Goal: Information Seeking & Learning: Find specific fact

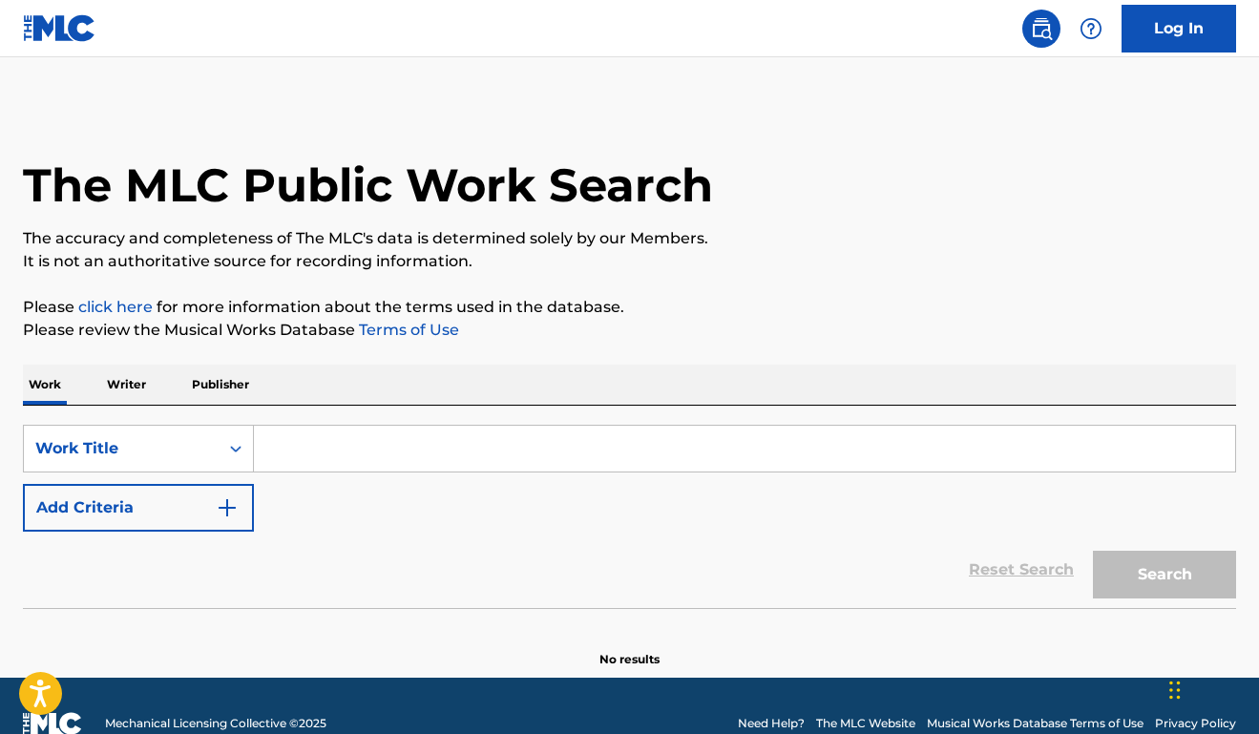
click at [536, 453] on input "Search Form" at bounding box center [745, 449] width 982 height 46
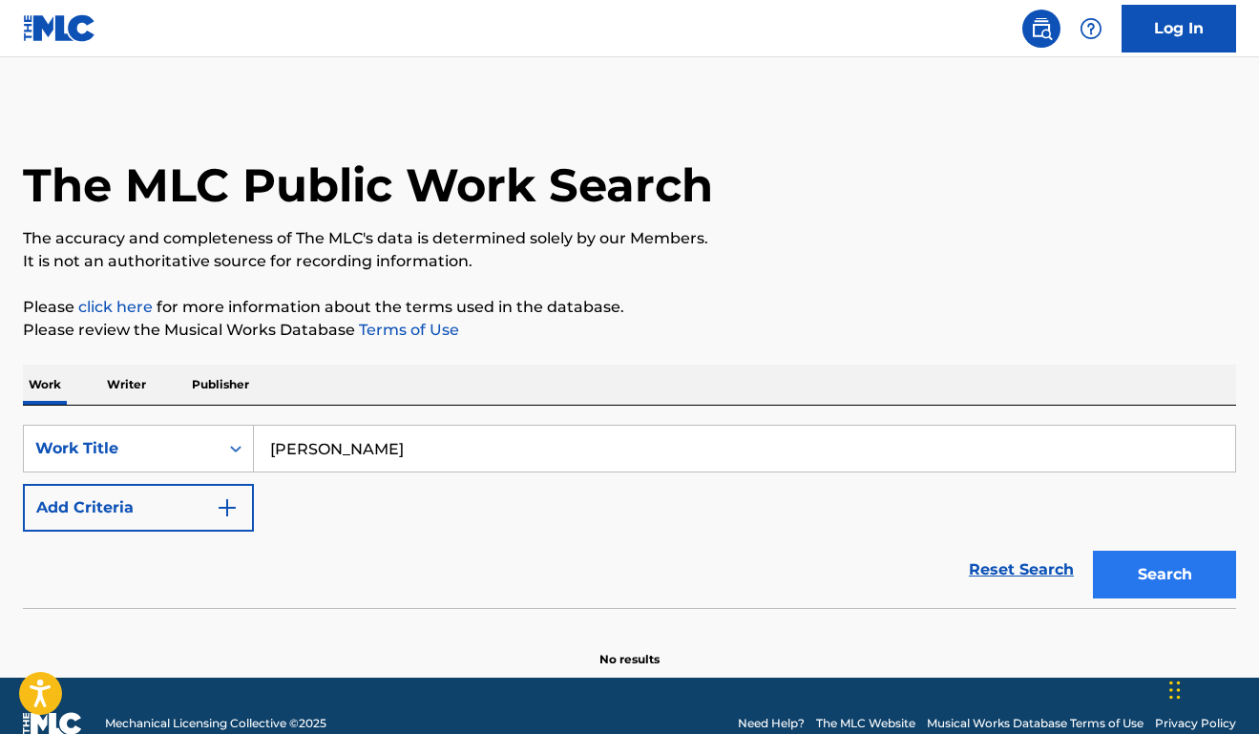
drag, startPoint x: 710, startPoint y: 457, endPoint x: 1125, endPoint y: 575, distance: 430.7
click at [1125, 575] on button "Search" at bounding box center [1164, 575] width 143 height 48
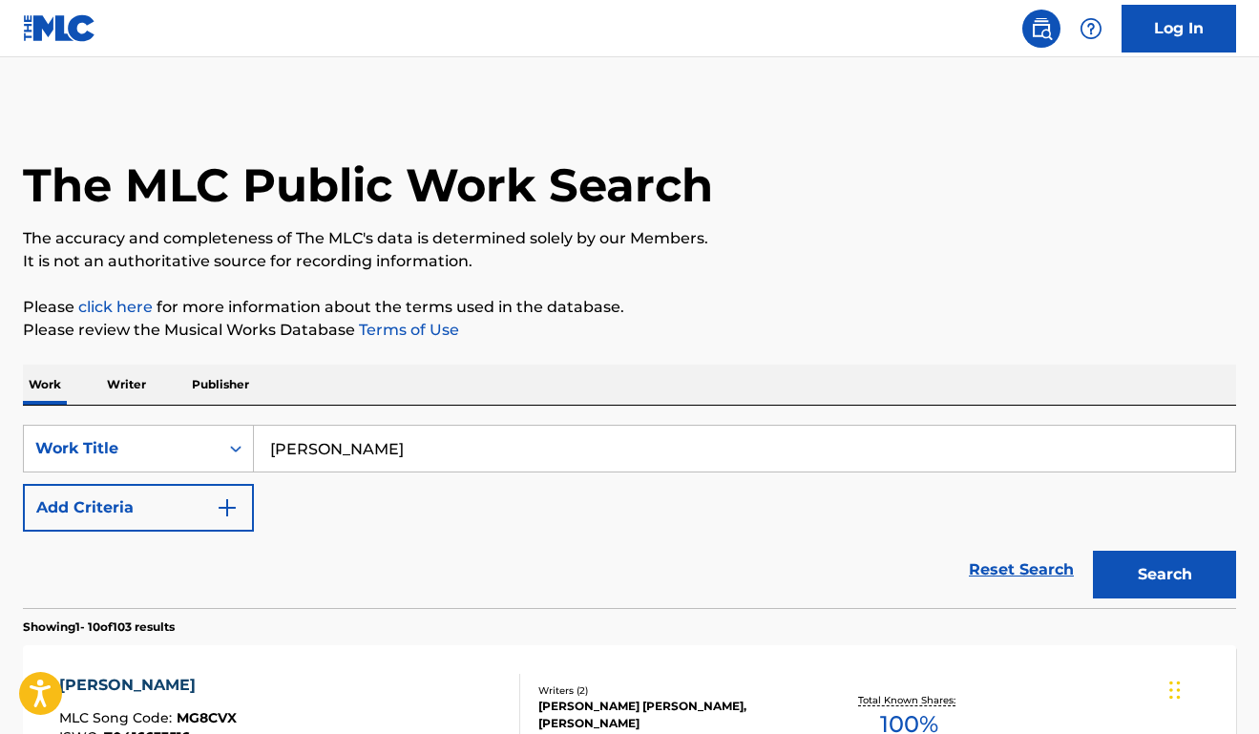
scroll to position [5, 0]
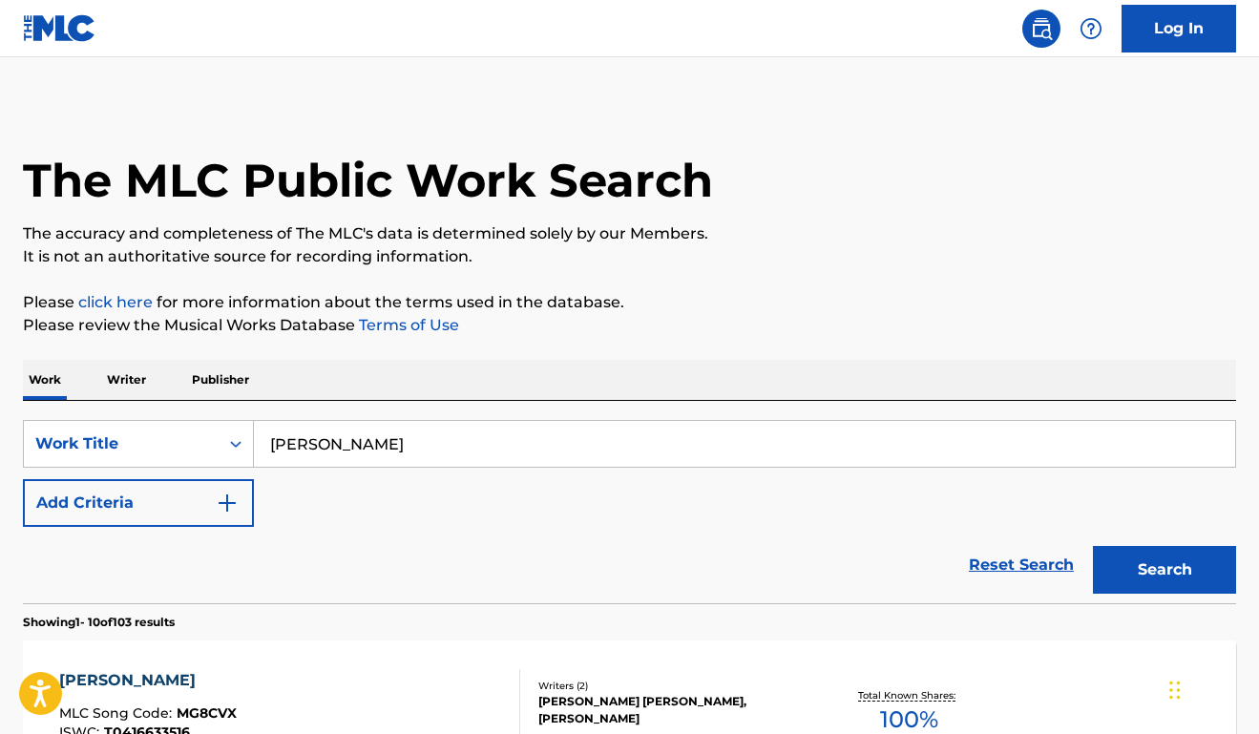
click at [784, 422] on input "[PERSON_NAME]" at bounding box center [745, 444] width 982 height 46
click at [775, 427] on input "[PERSON_NAME]" at bounding box center [745, 444] width 982 height 46
click at [751, 455] on input "[PERSON_NAME]" at bounding box center [745, 444] width 982 height 46
type input "[PERSON_NAME]"
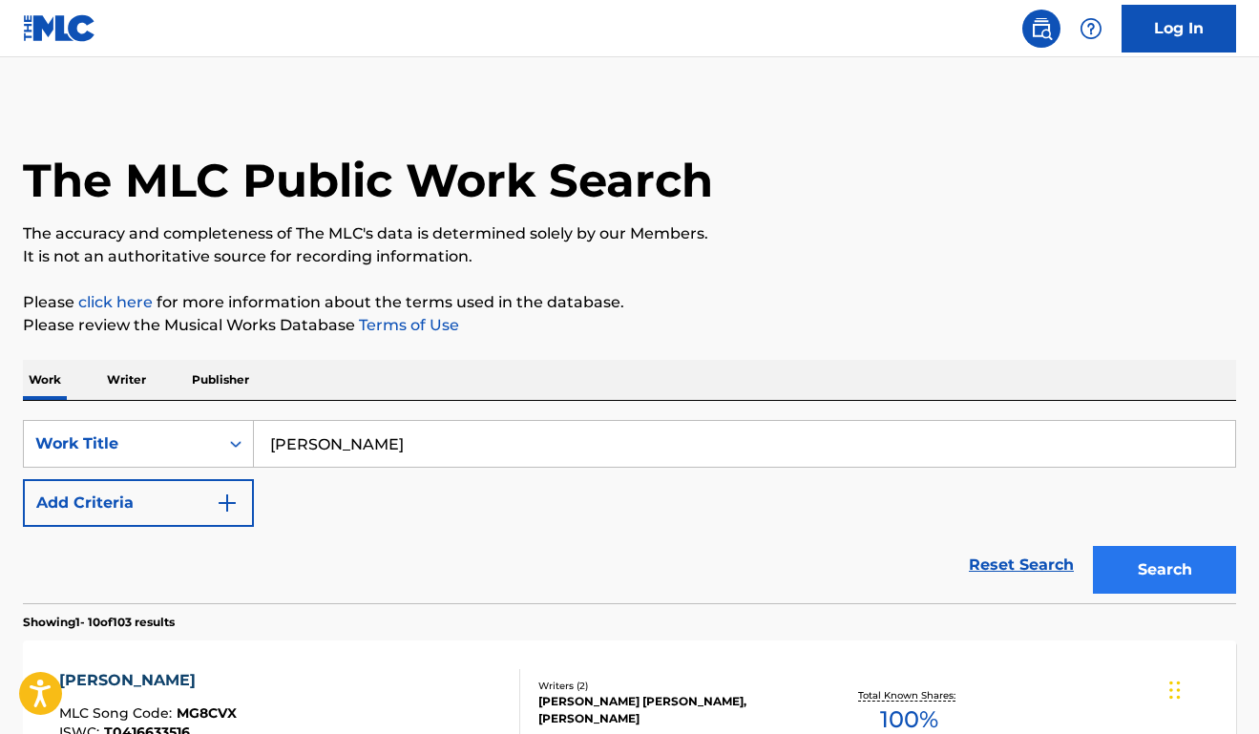
click at [1192, 561] on button "Search" at bounding box center [1164, 570] width 143 height 48
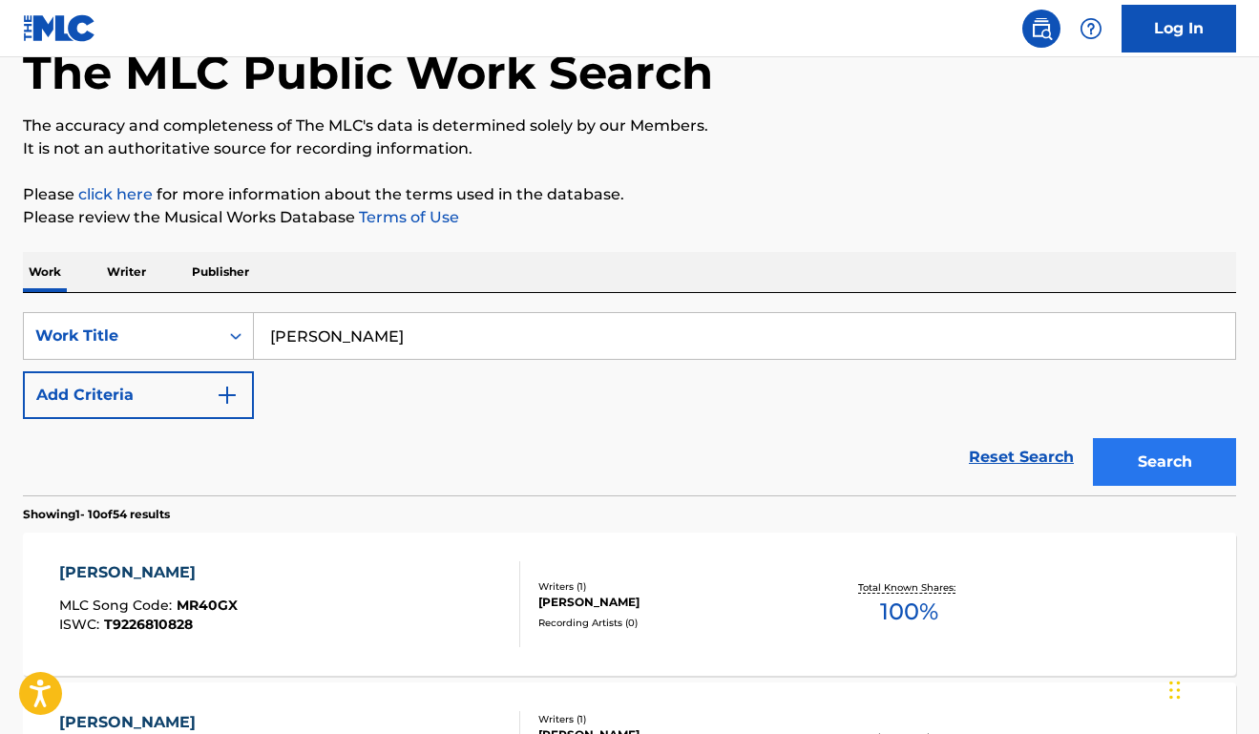
scroll to position [165, 0]
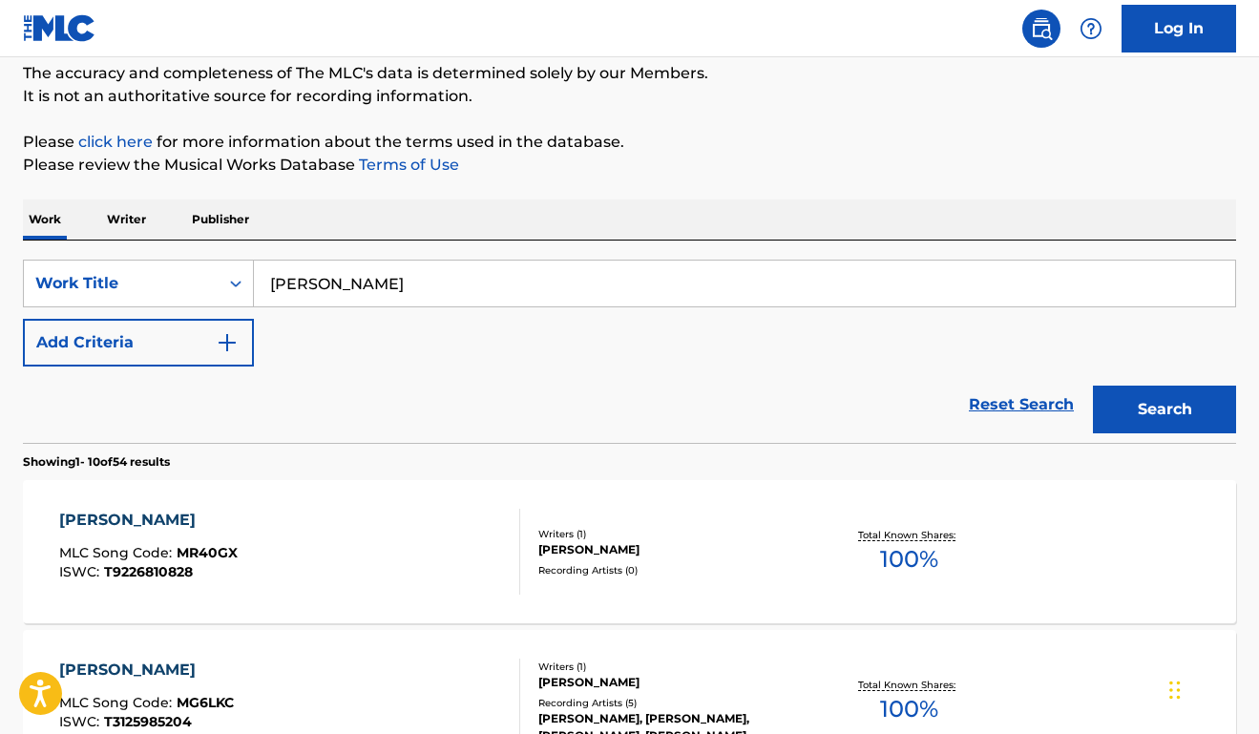
click at [125, 519] on div "[PERSON_NAME]" at bounding box center [148, 520] width 179 height 23
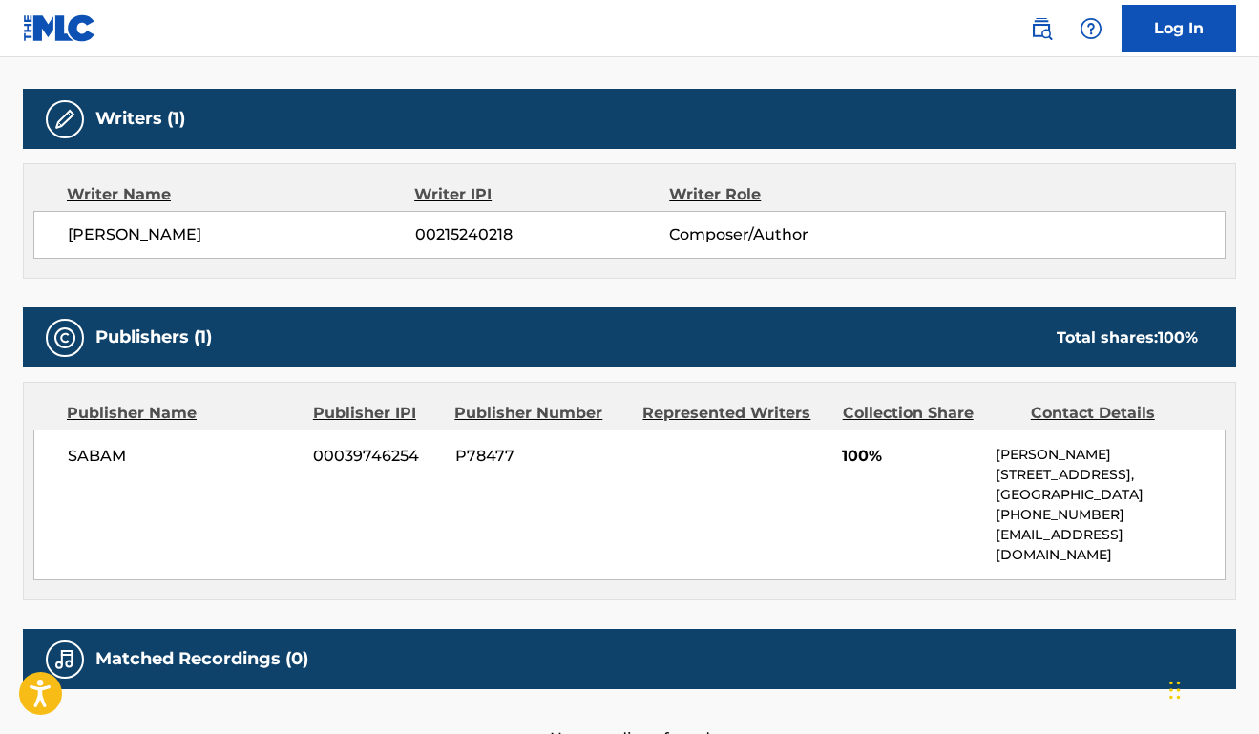
scroll to position [583, 0]
drag, startPoint x: 240, startPoint y: 231, endPoint x: 72, endPoint y: 230, distance: 168.0
click at [72, 230] on span "[PERSON_NAME]" at bounding box center [242, 234] width 348 height 23
copy span "[PERSON_NAME]"
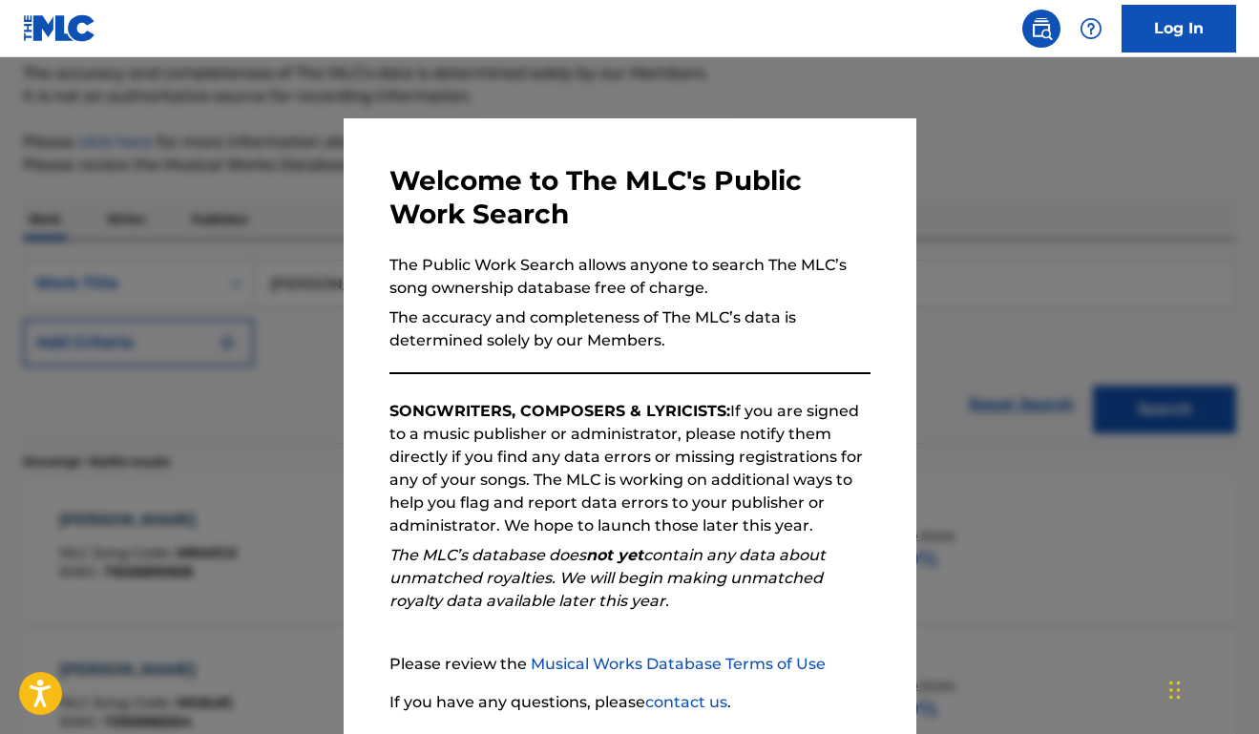
click at [312, 510] on div at bounding box center [629, 424] width 1259 height 734
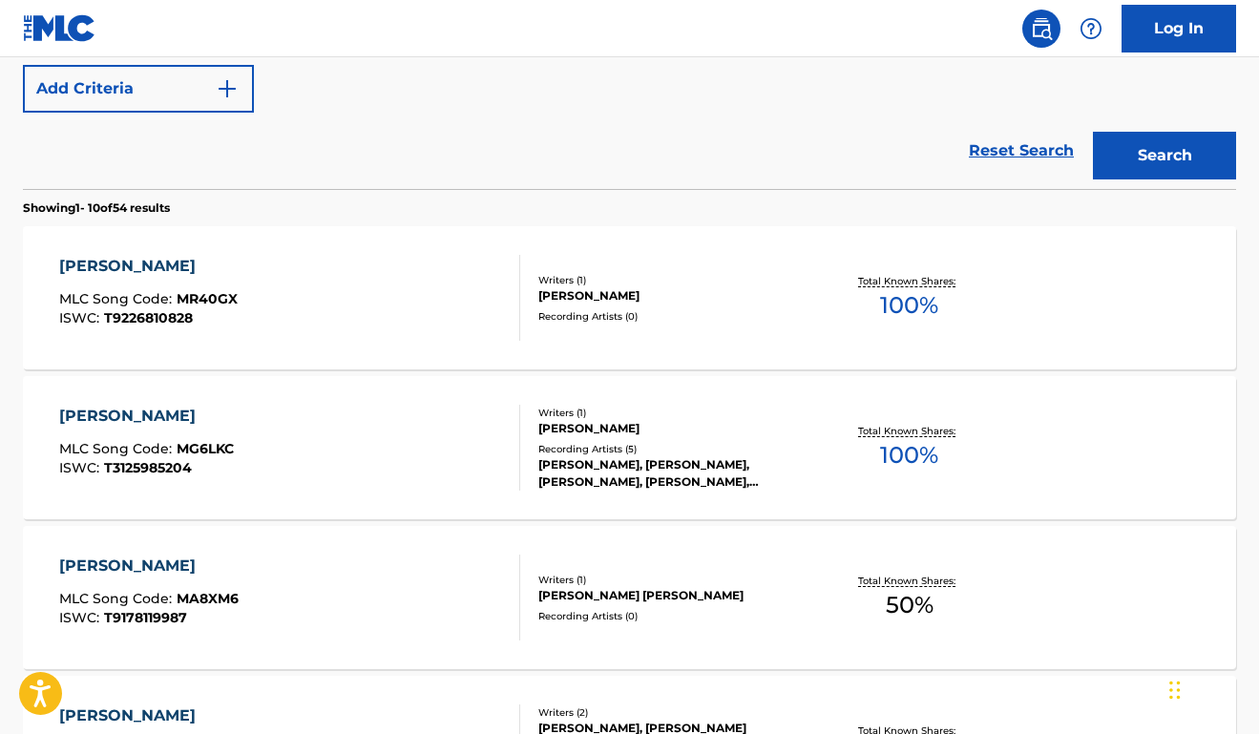
scroll to position [428, 0]
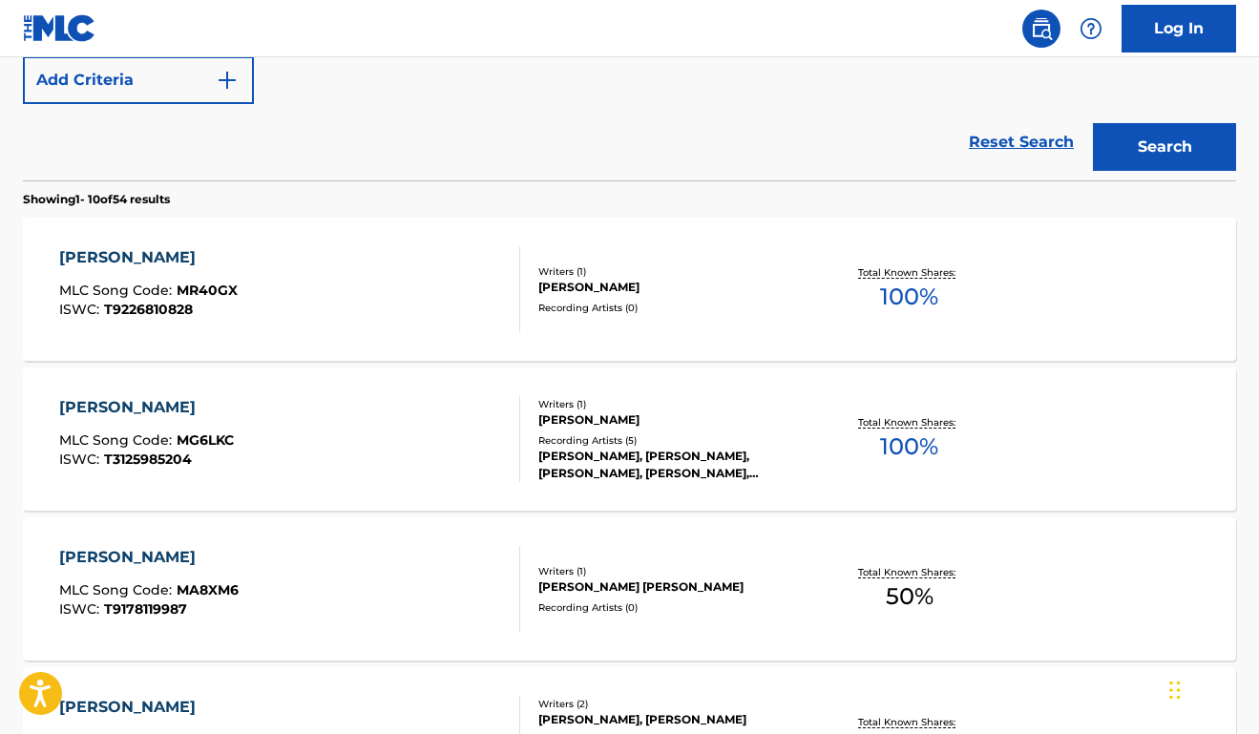
click at [129, 552] on div "[PERSON_NAME]" at bounding box center [148, 557] width 179 height 23
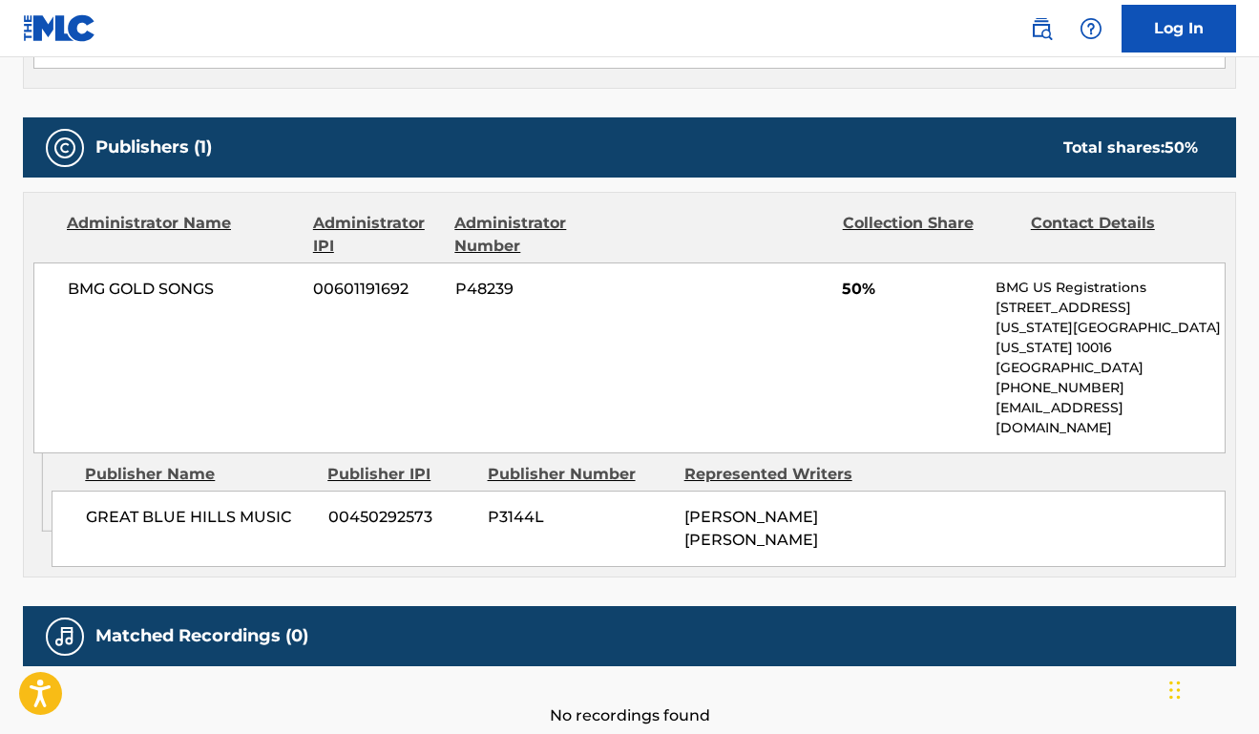
scroll to position [796, 0]
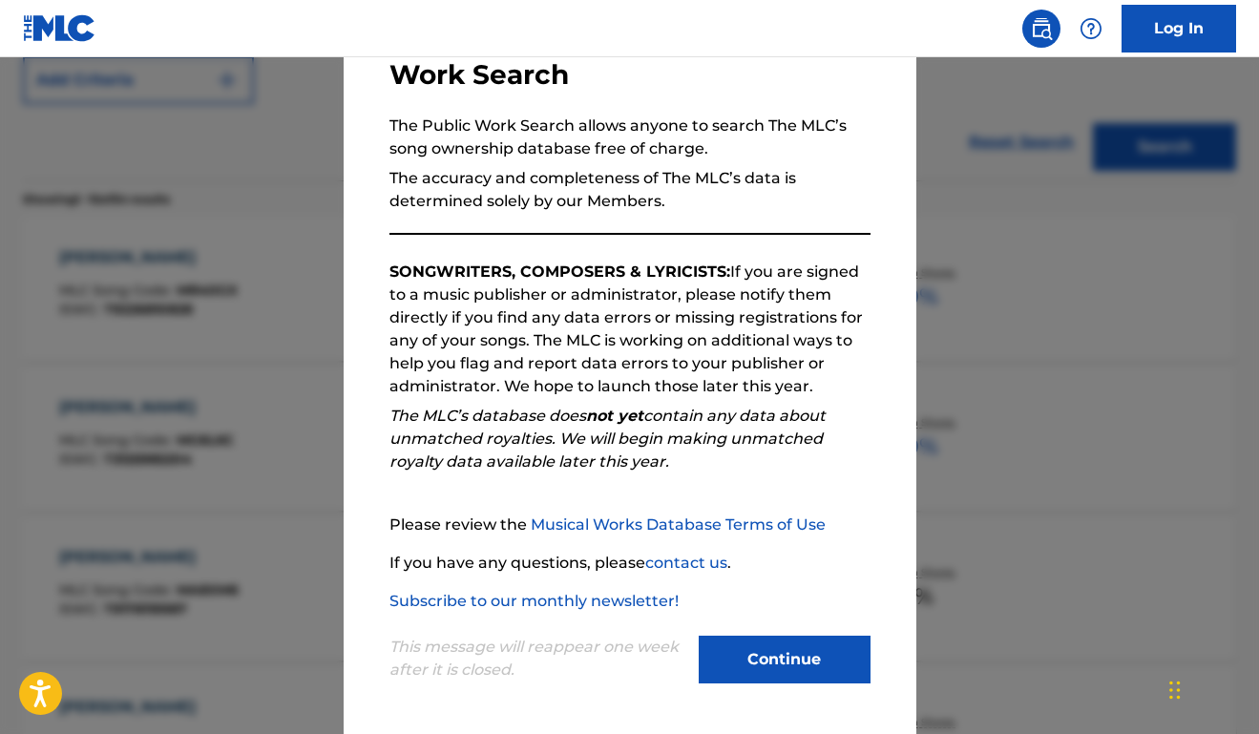
scroll to position [139, 0]
click at [254, 518] on div at bounding box center [629, 424] width 1259 height 734
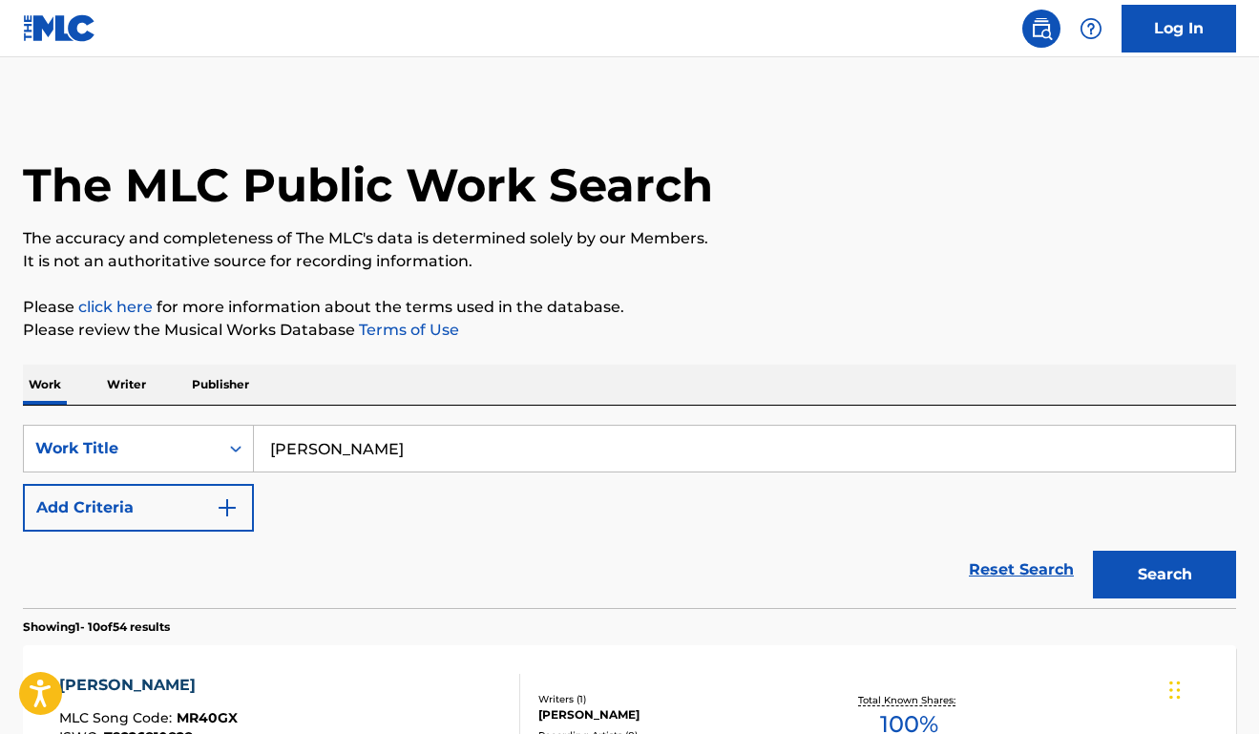
scroll to position [0, 0]
drag, startPoint x: 426, startPoint y: 445, endPoint x: 263, endPoint y: 426, distance: 164.4
click at [263, 426] on input "[PERSON_NAME]" at bounding box center [745, 449] width 982 height 46
type input "A Fallen *star*"
click at [1194, 576] on button "Search" at bounding box center [1164, 575] width 143 height 48
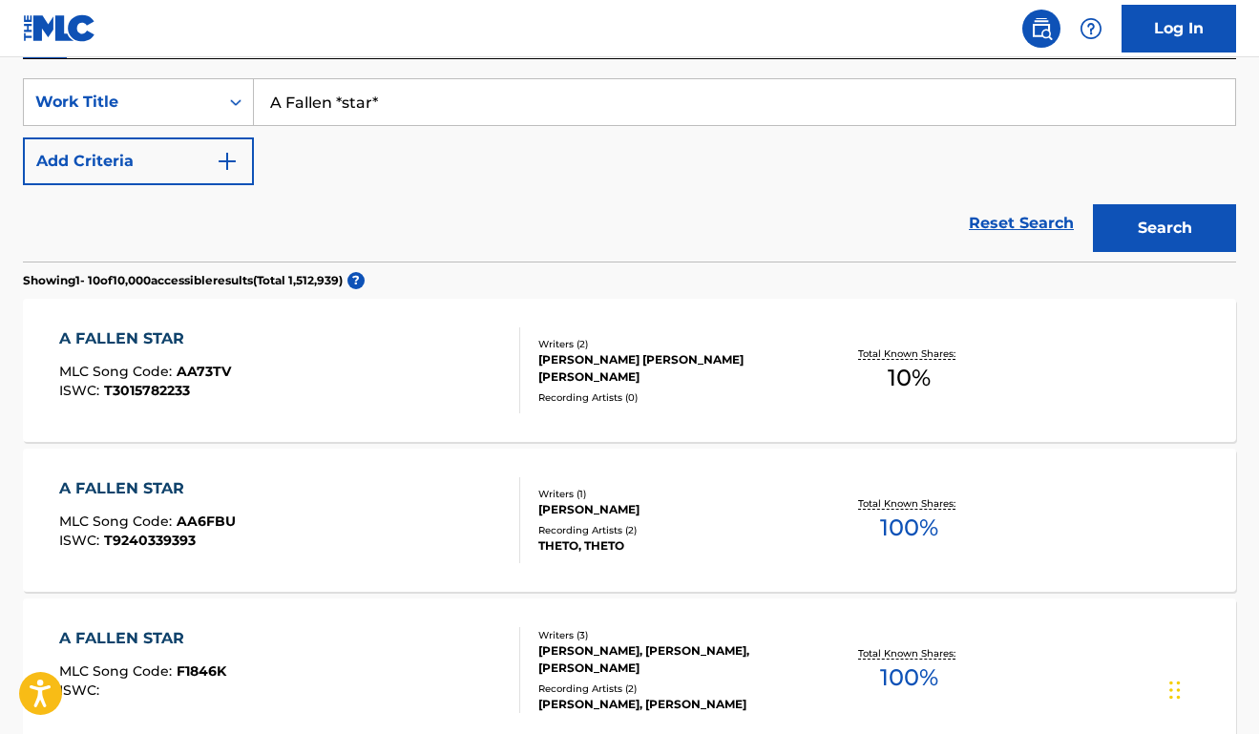
scroll to position [316, 0]
